Goal: Complete application form

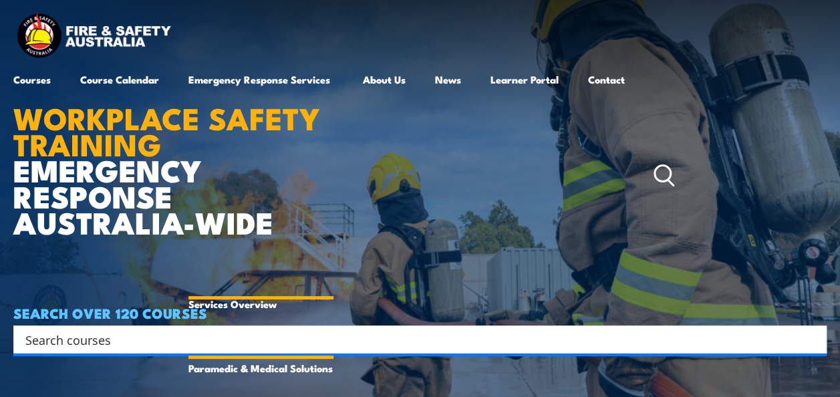
click at [249, 337] on link "Emergency Response Solutions" at bounding box center [261, 336] width 145 height 32
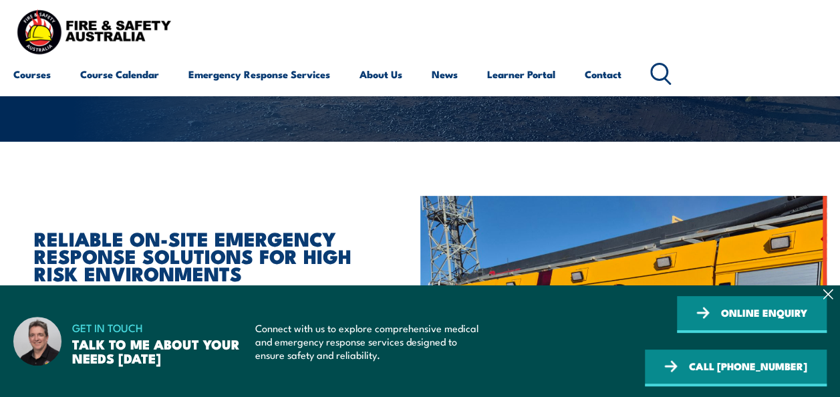
scroll to position [214, 0]
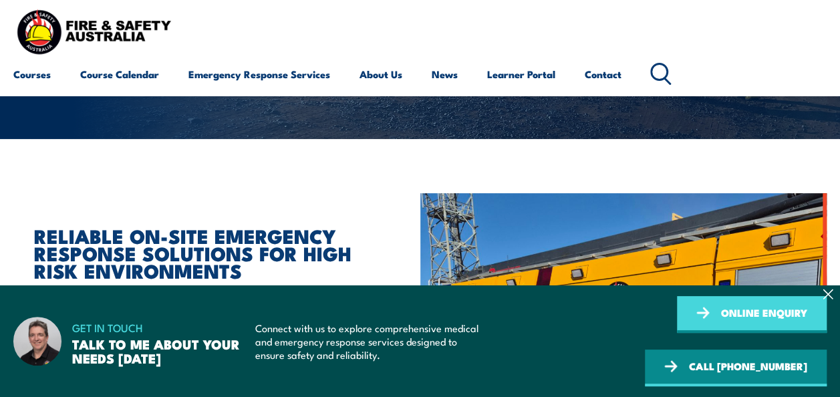
click at [677, 333] on link "ONLINE ENQUIRY" at bounding box center [752, 314] width 150 height 37
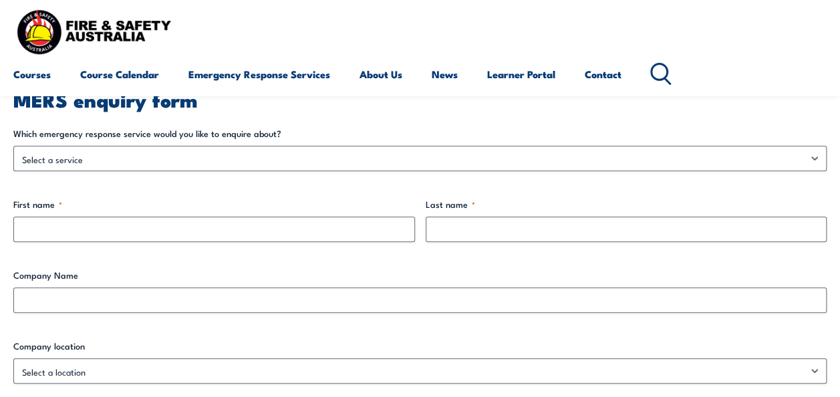
scroll to position [294, 0]
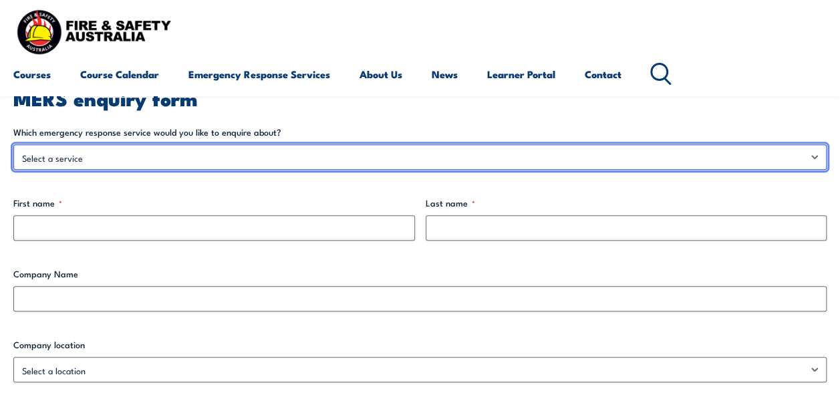
click at [424, 148] on select "Select a service Emergency Response Solutions Paramedic & Medical Solutions Ind…" at bounding box center [420, 156] width 814 height 25
click at [13, 144] on select "Select a service Emergency Response Solutions Paramedic & Medical Solutions Ind…" at bounding box center [420, 156] width 814 height 25
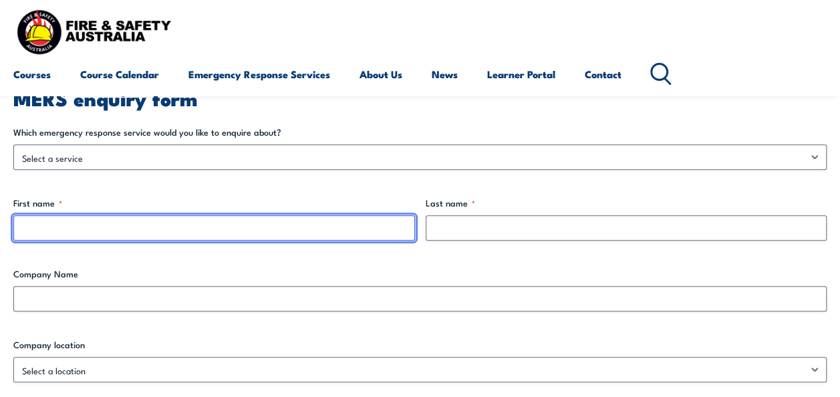
click at [399, 225] on input "First name *" at bounding box center [214, 227] width 402 height 25
type input "Tyrone"
type input "Soper"
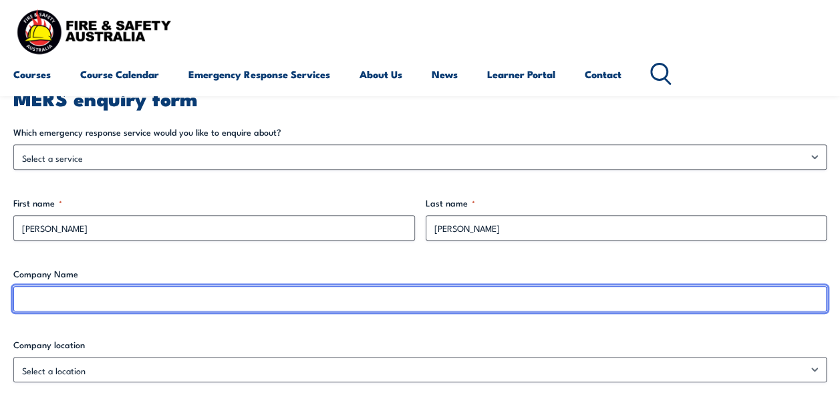
type input "Queensland Police service"
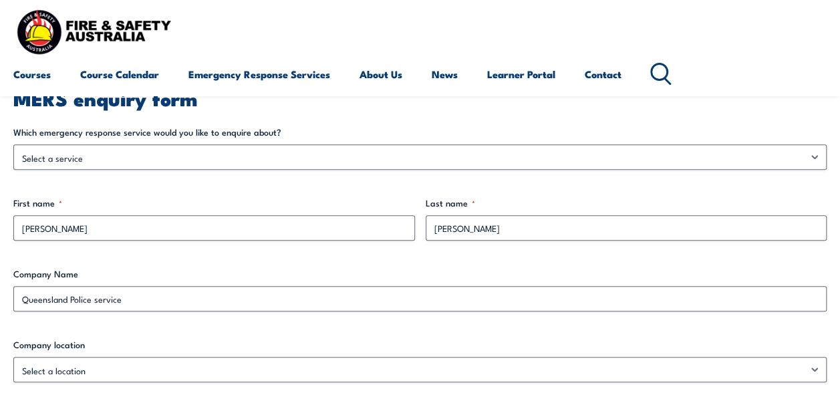
type input "soper.tyronea@police.qld.gov.au"
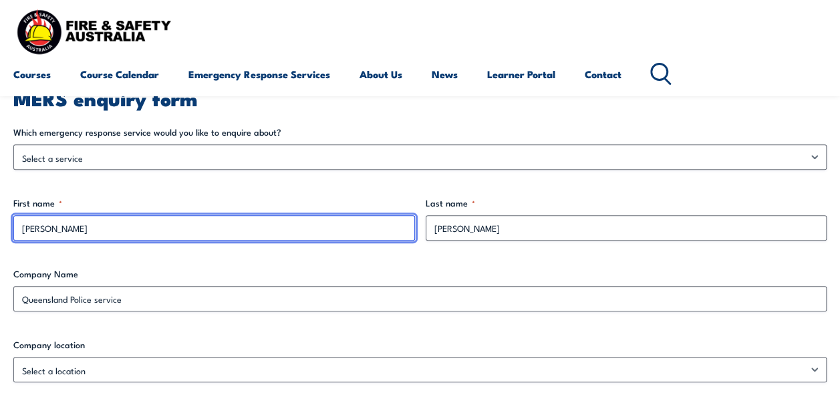
type input "(043) 106-1372"
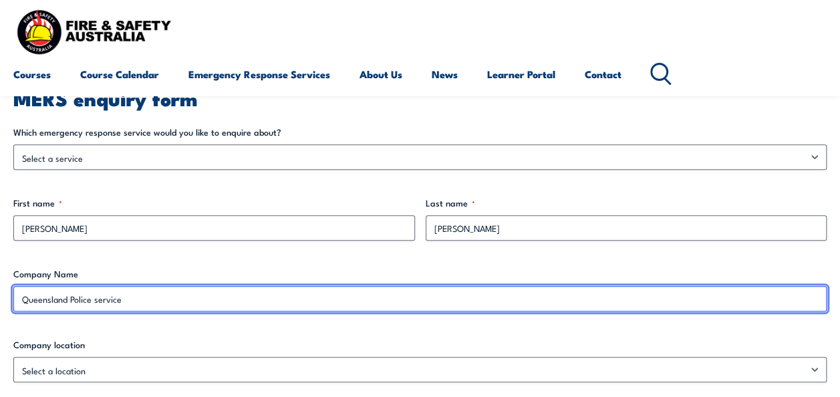
click at [136, 307] on input "Queensland Police service" at bounding box center [420, 298] width 814 height 25
type input "Q"
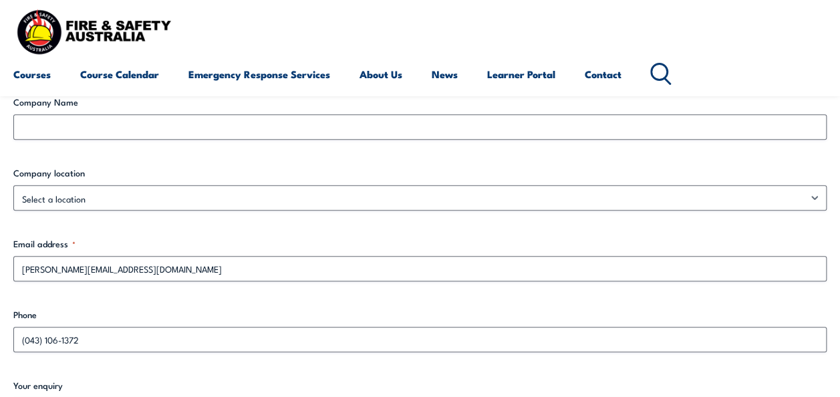
scroll to position [615, 0]
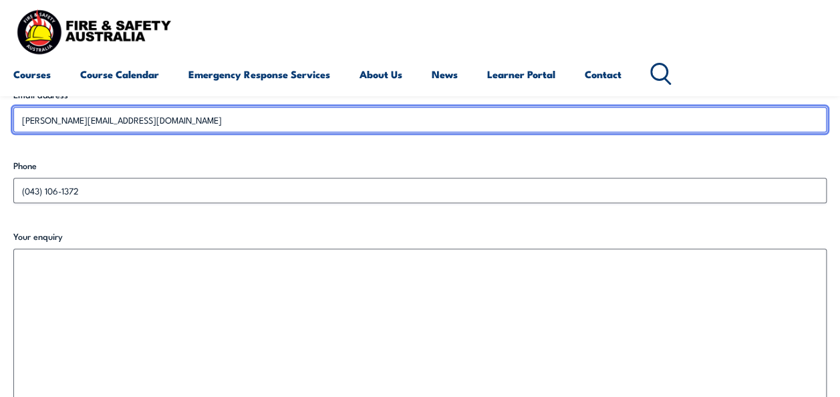
click at [222, 118] on input "soper.tyronea@police.qld.gov.au" at bounding box center [420, 119] width 814 height 25
type input "s"
type input "tyronesoper75@gmail.com"
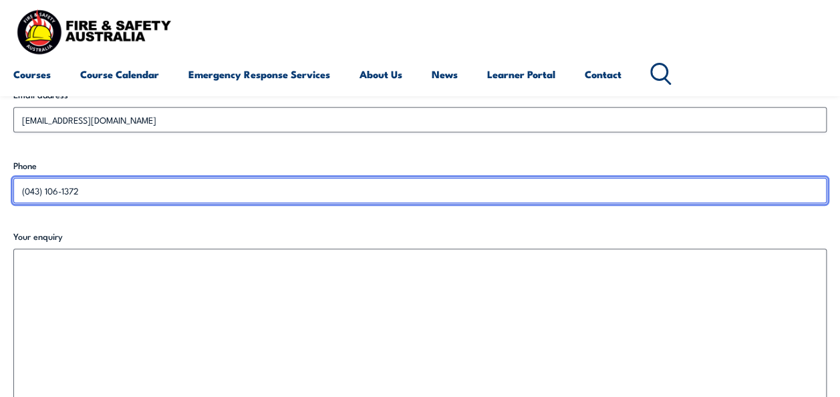
click at [186, 194] on input "(043) 106-1372" at bounding box center [420, 190] width 814 height 25
type input "(___) ___-____"
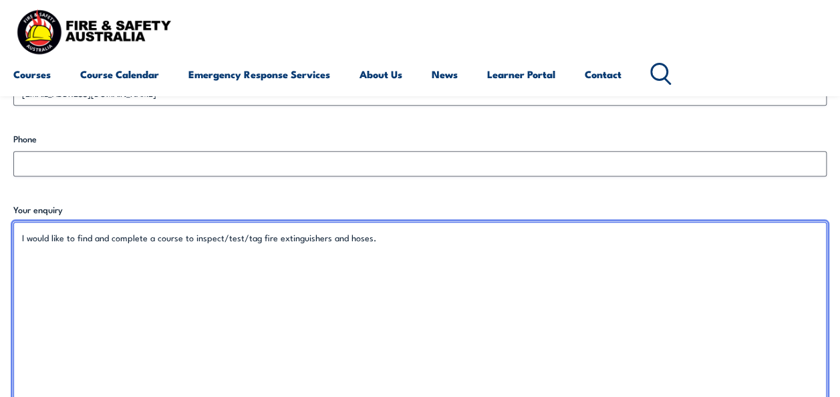
scroll to position [989, 0]
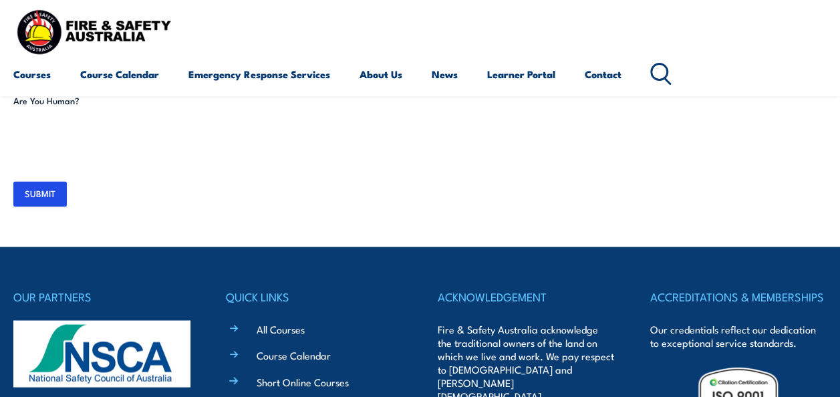
type textarea "I would like to find and complete a course to inspect/test/tag fire extinguishe…"
click at [36, 196] on input "SUBMIT" at bounding box center [39, 193] width 53 height 25
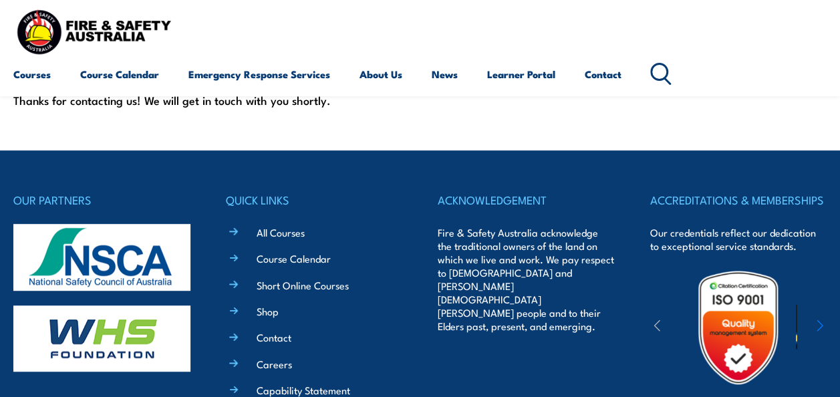
scroll to position [294, 0]
